Goal: Transaction & Acquisition: Purchase product/service

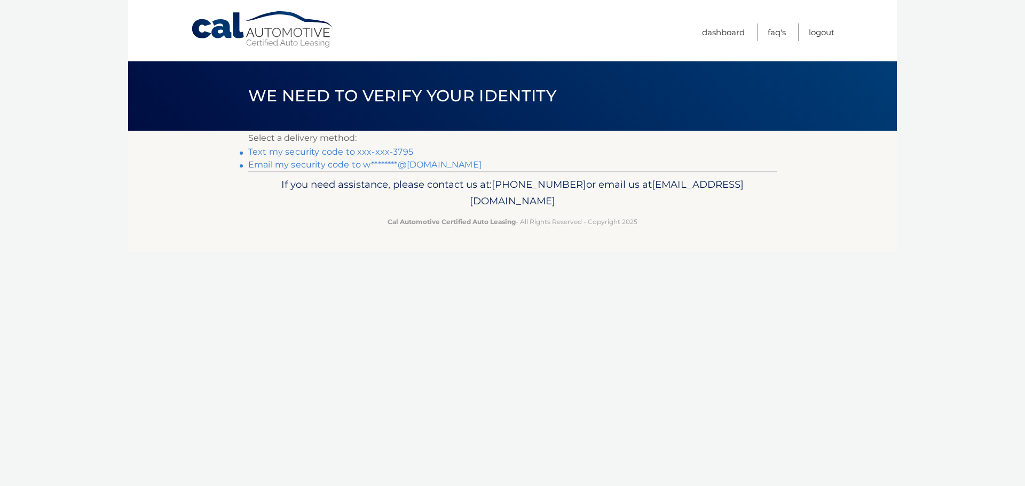
click at [361, 154] on link "Text my security code to xxx-xxx-3795" at bounding box center [330, 152] width 165 height 10
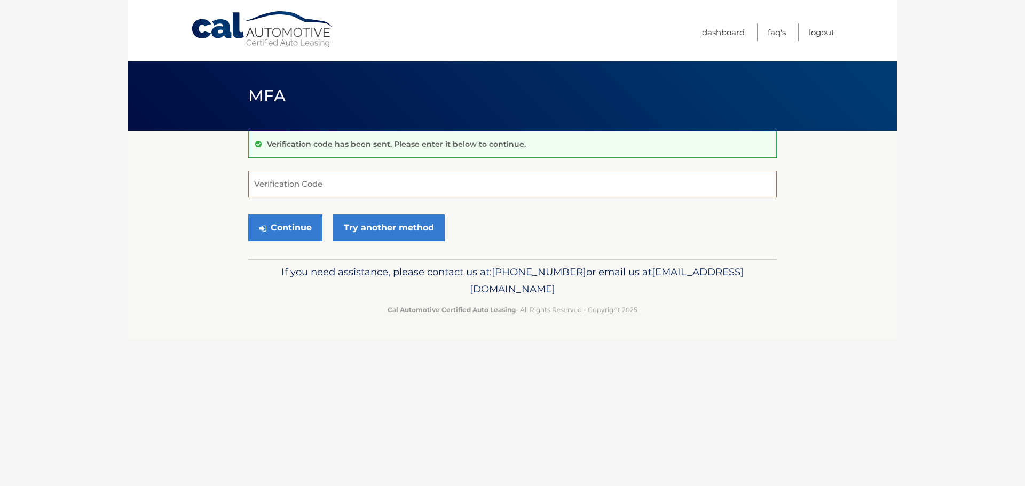
click at [258, 181] on input "Verification Code" at bounding box center [512, 184] width 528 height 27
type input "670964"
click at [272, 226] on button "Continue" at bounding box center [285, 228] width 74 height 27
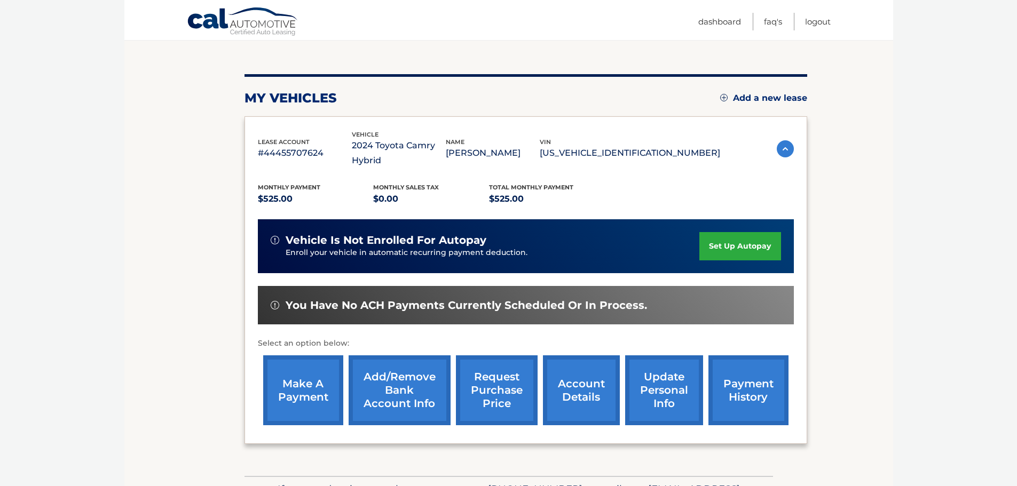
scroll to position [107, 0]
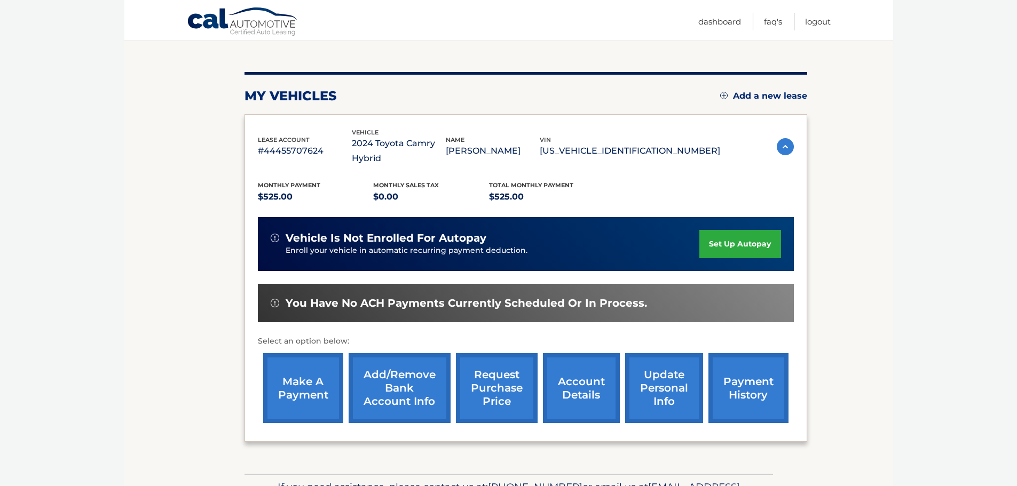
click at [298, 366] on link "make a payment" at bounding box center [303, 388] width 80 height 70
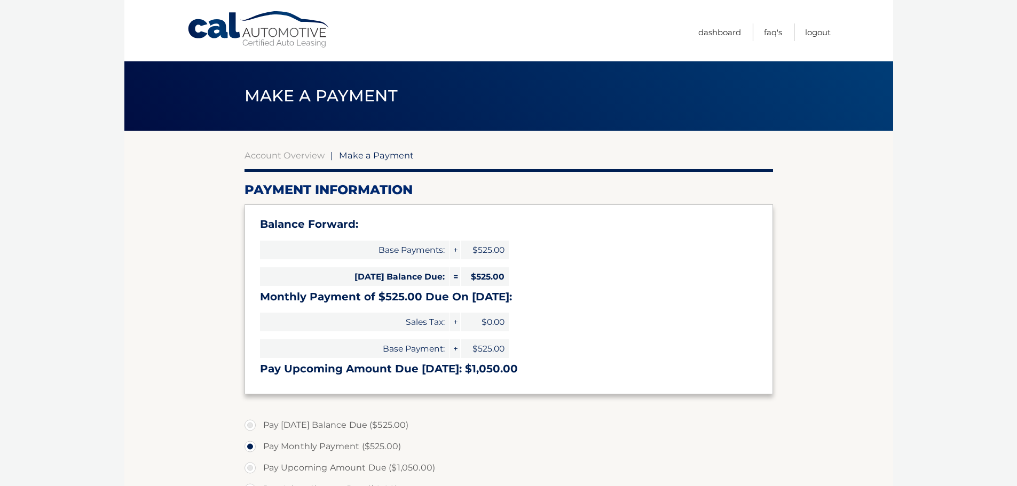
select select "ODNkNjZjNjEtZGM4Ny00ZjBkLTg5N2EtODNlZGRlNzUyZDc2"
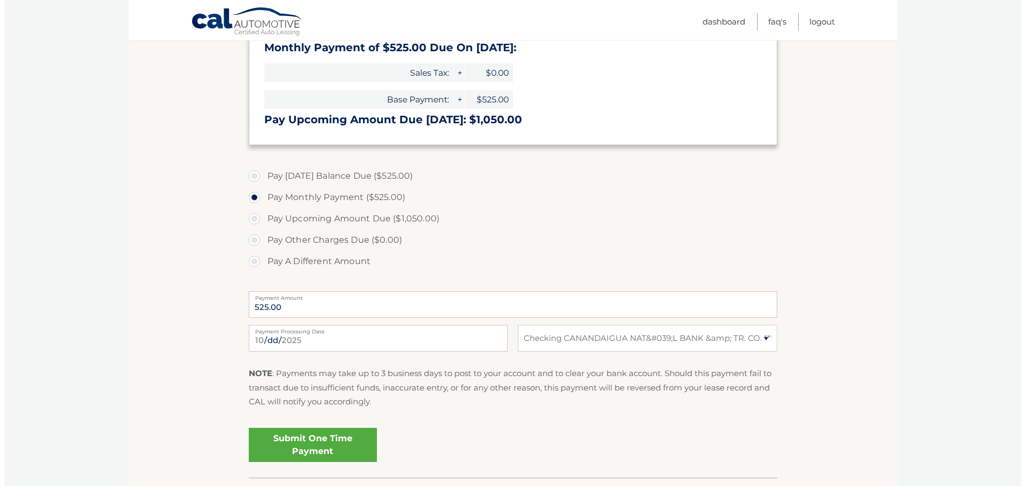
scroll to position [320, 0]
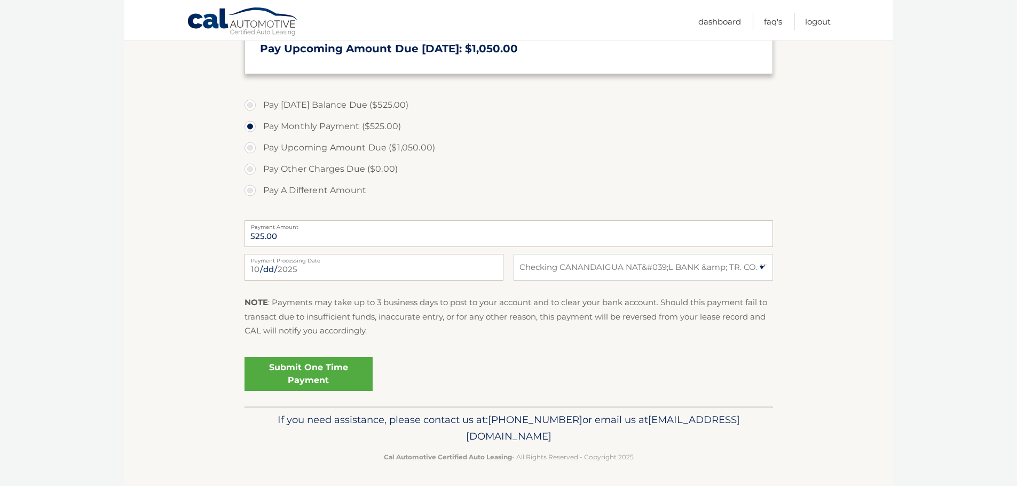
click at [337, 372] on link "Submit One Time Payment" at bounding box center [308, 374] width 128 height 34
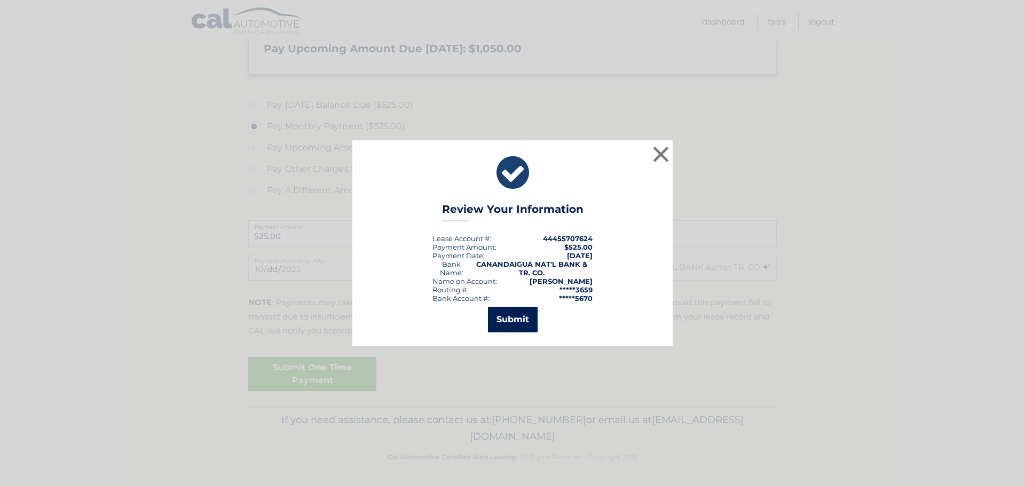
click at [514, 319] on button "Submit" at bounding box center [513, 320] width 50 height 26
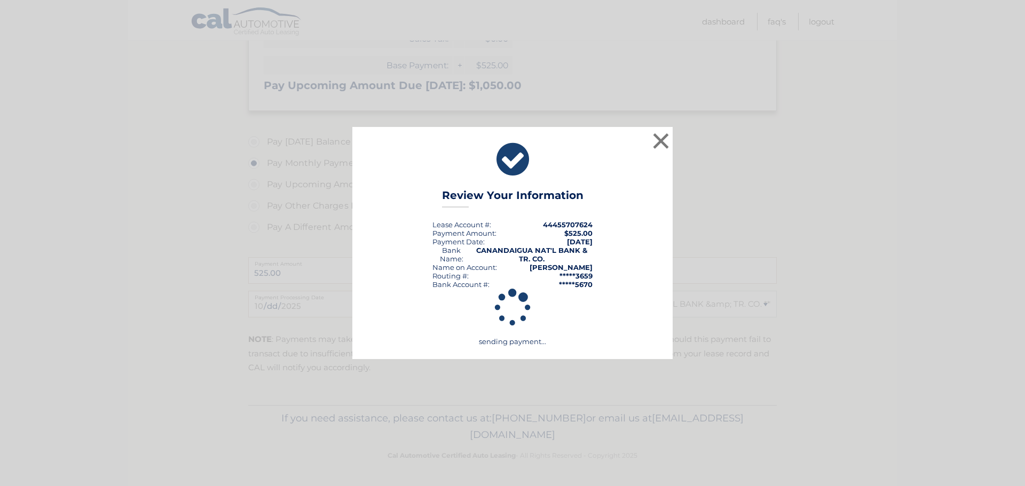
scroll to position [283, 0]
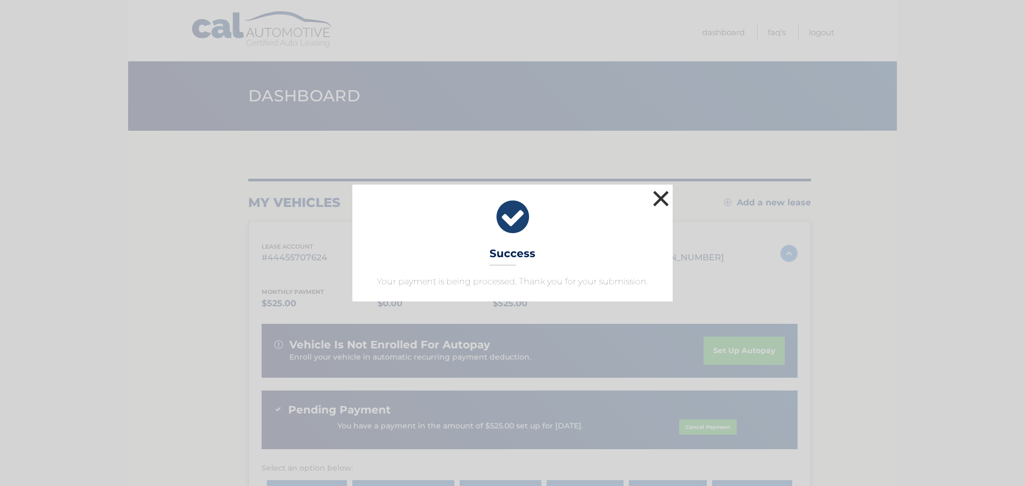
click at [665, 196] on button "×" at bounding box center [660, 198] width 21 height 21
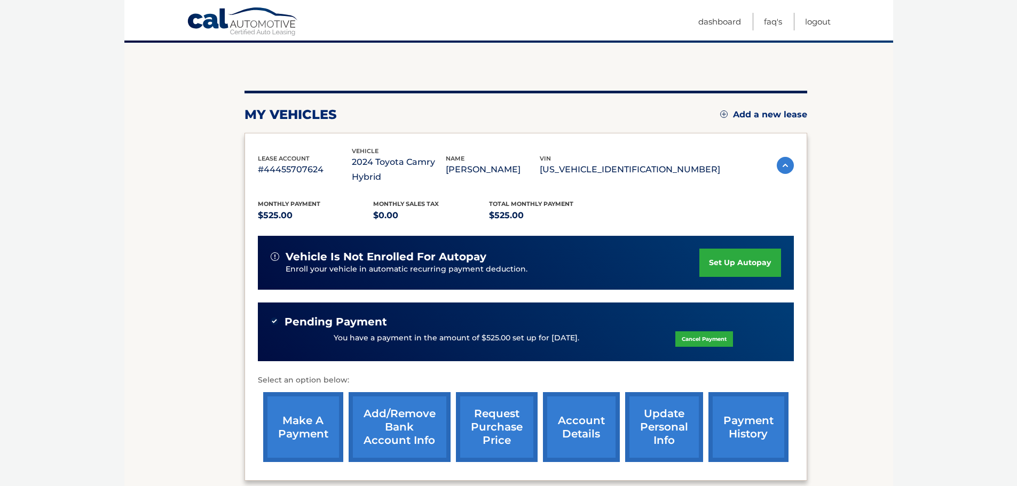
scroll to position [107, 0]
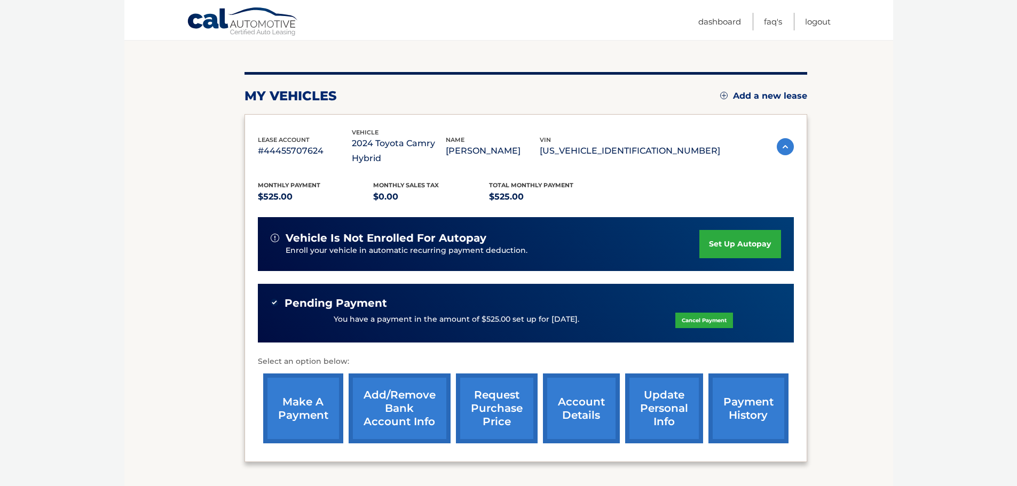
click at [746, 386] on link "payment history" at bounding box center [748, 409] width 80 height 70
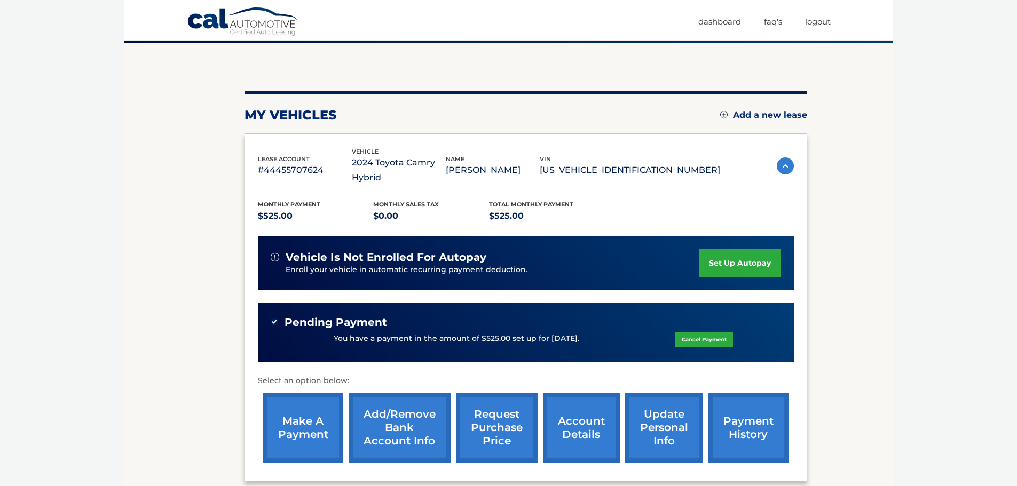
scroll to position [107, 0]
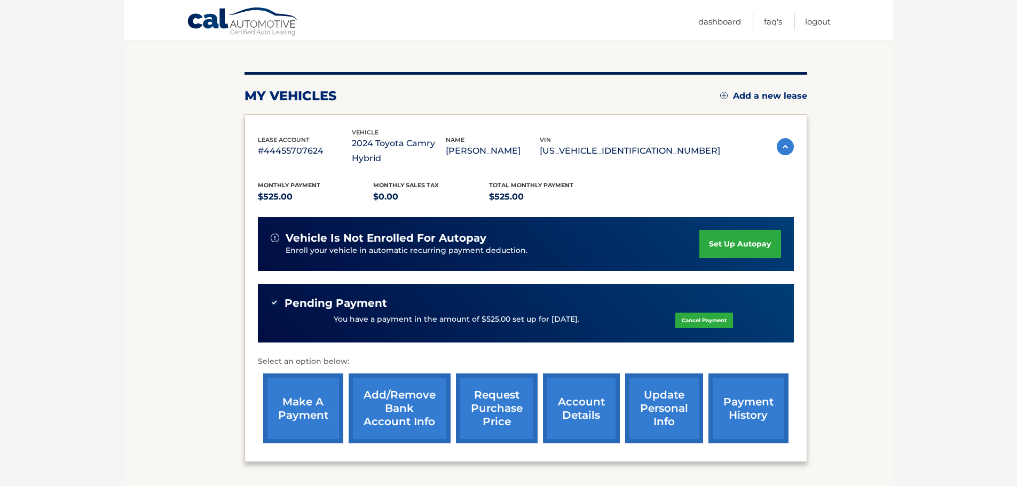
click at [831, 22] on div "Cal Automotive Menu Dashboard FAQ's Logout" at bounding box center [508, 20] width 768 height 40
click at [826, 18] on link "Logout" at bounding box center [818, 22] width 26 height 18
